Goal: Information Seeking & Learning: Learn about a topic

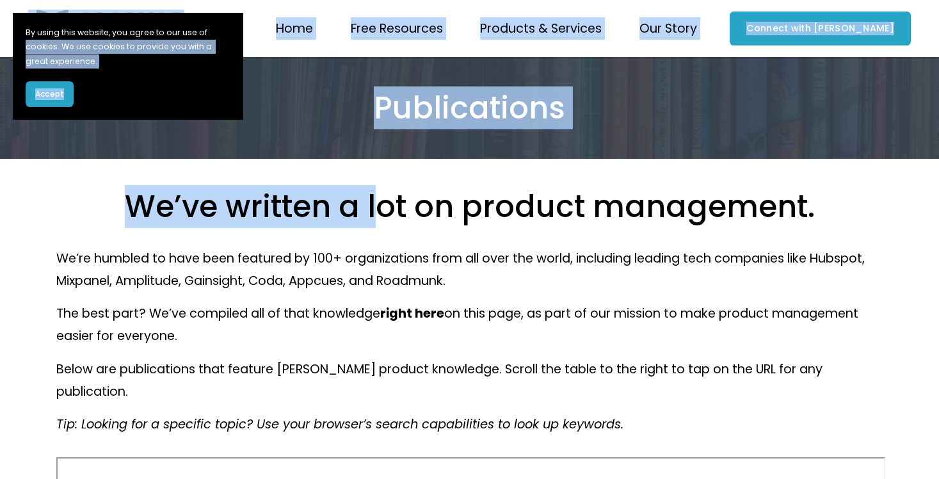
drag, startPoint x: 217, startPoint y: 26, endPoint x: 384, endPoint y: 194, distance: 237.5
click at [43, 87] on button "Accept" at bounding box center [50, 94] width 48 height 26
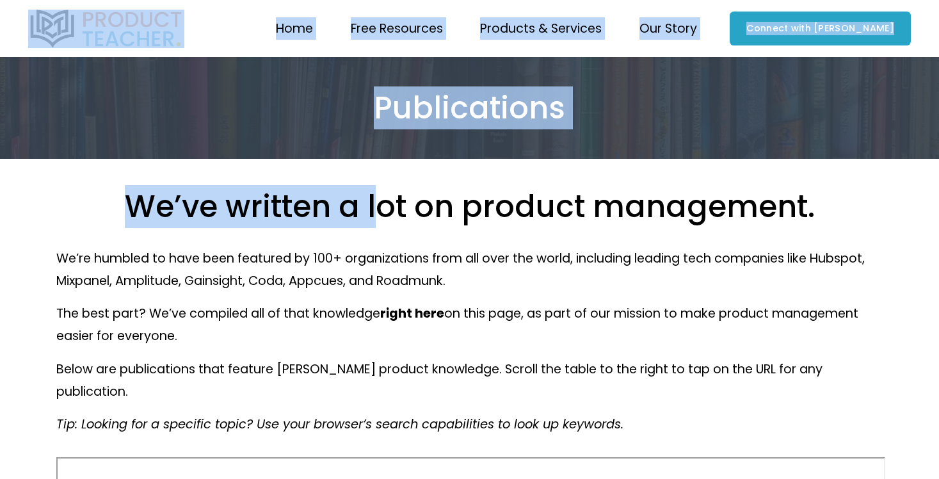
click at [79, 24] on img at bounding box center [106, 29] width 156 height 38
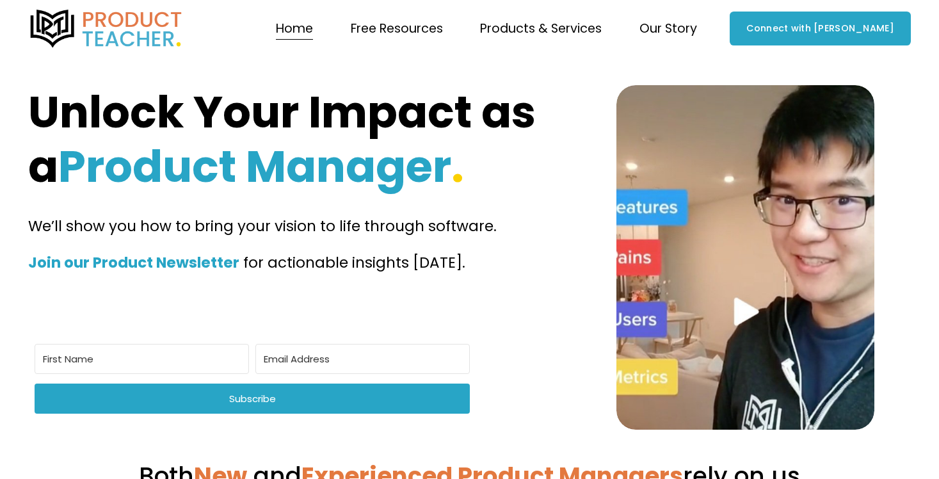
click at [696, 28] on span "Our Story" at bounding box center [668, 28] width 58 height 22
click at [0, 0] on span "Why Product Teacher?" at bounding box center [0, 0] width 0 height 0
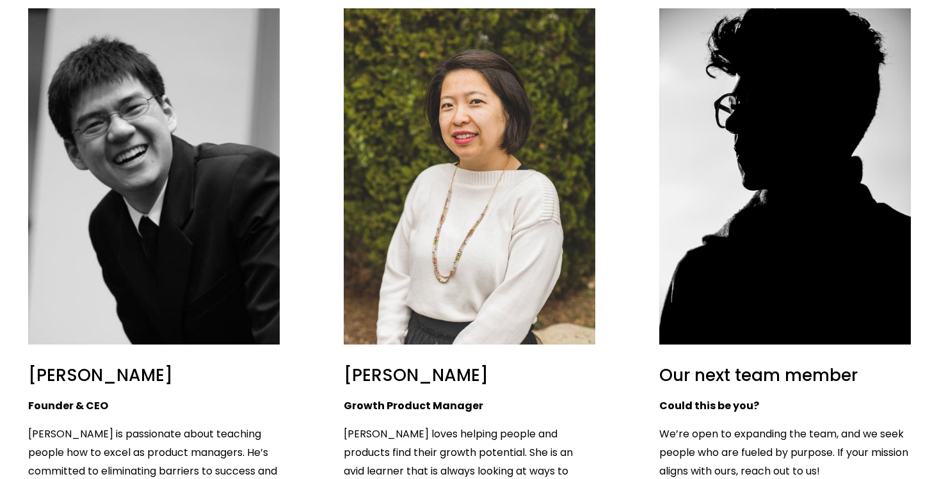
scroll to position [1111, 0]
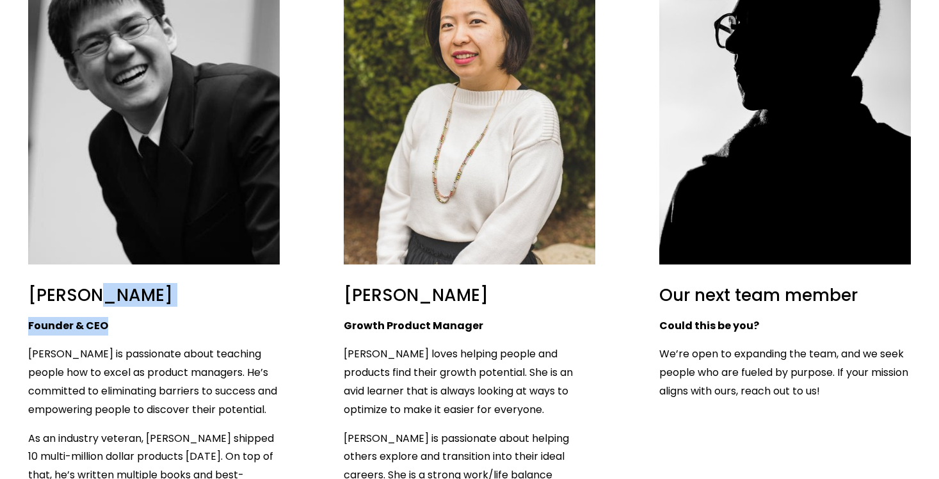
drag, startPoint x: 115, startPoint y: 292, endPoint x: 99, endPoint y: 257, distance: 39.2
click at [99, 284] on h2 "[PERSON_NAME]" at bounding box center [153, 295] width 251 height 22
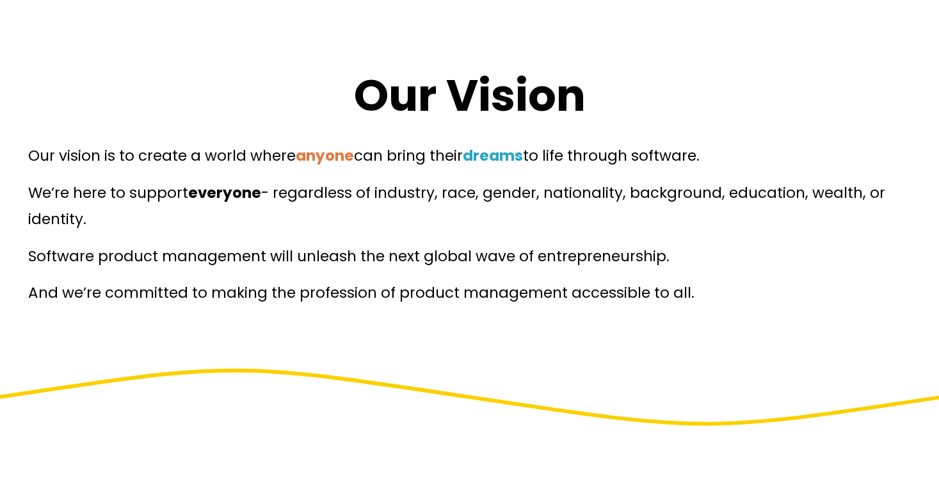
scroll to position [0, 0]
